Goal: Task Accomplishment & Management: Use online tool/utility

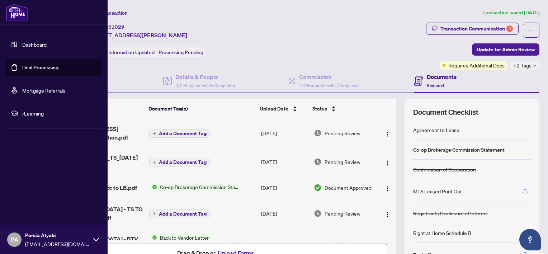
click at [31, 47] on link "Dashboard" at bounding box center [34, 44] width 24 height 6
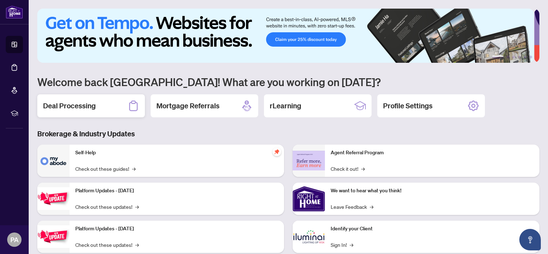
click at [65, 108] on h2 "Deal Processing" at bounding box center [69, 106] width 53 height 10
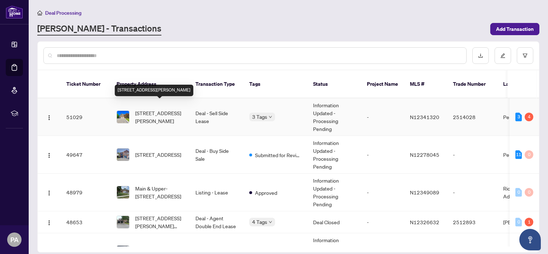
click at [139, 109] on span "[STREET_ADDRESS][PERSON_NAME]" at bounding box center [159, 117] width 49 height 16
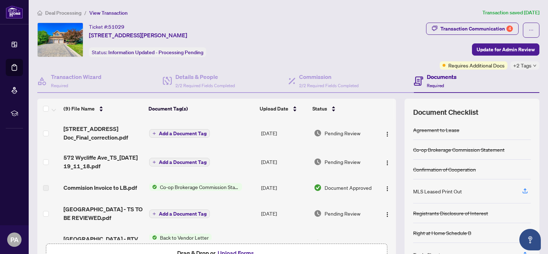
click at [160, 162] on span "Add a Document Tag" at bounding box center [183, 161] width 48 height 5
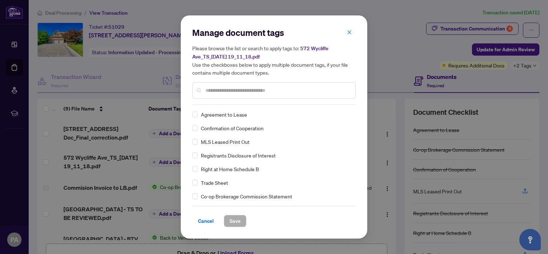
click at [222, 89] on input "text" at bounding box center [277, 90] width 144 height 8
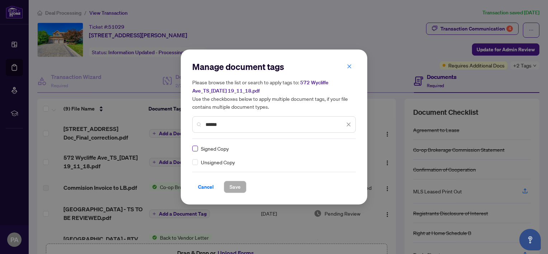
type input "******"
click at [232, 190] on span "Save" at bounding box center [234, 186] width 11 height 11
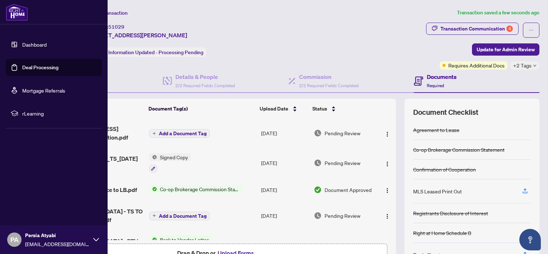
click at [27, 45] on link "Dashboard" at bounding box center [34, 44] width 24 height 6
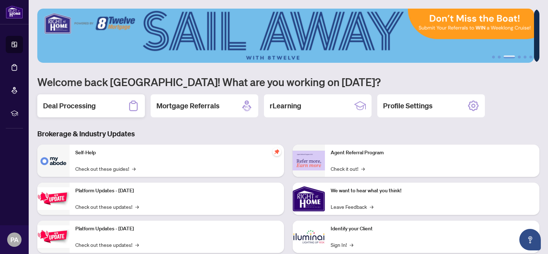
click at [70, 103] on h2 "Deal Processing" at bounding box center [69, 106] width 53 height 10
